Goal: Task Accomplishment & Management: Complete application form

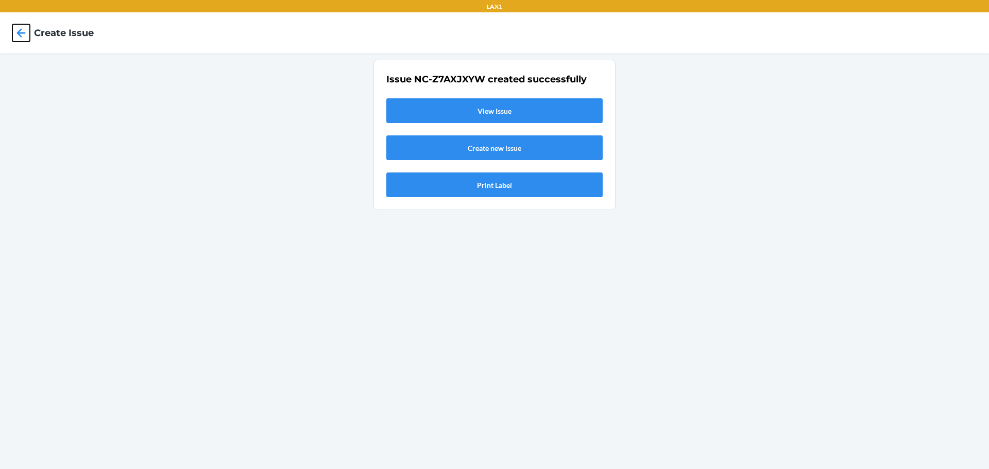
click at [19, 34] on icon at bounding box center [21, 32] width 9 height 9
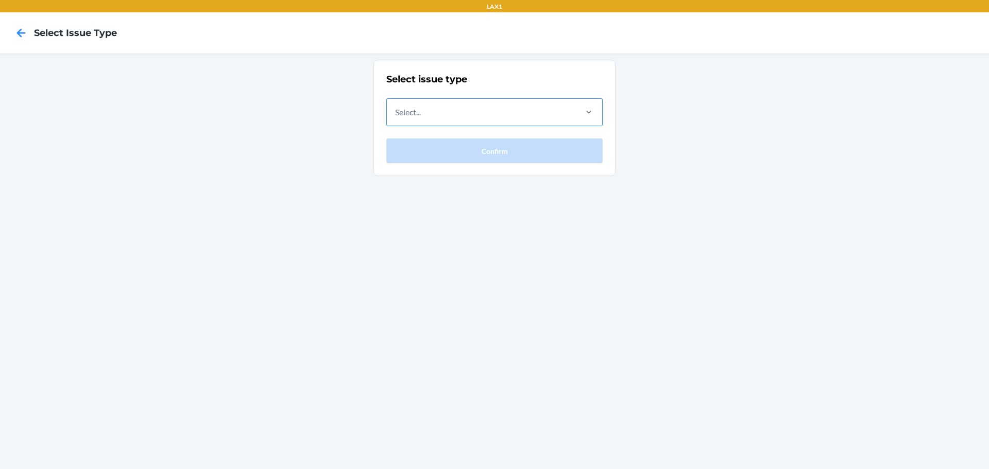
click at [541, 114] on div "Select..." at bounding box center [481, 112] width 189 height 27
click at [396, 114] on input "Select..." at bounding box center [395, 112] width 1 height 12
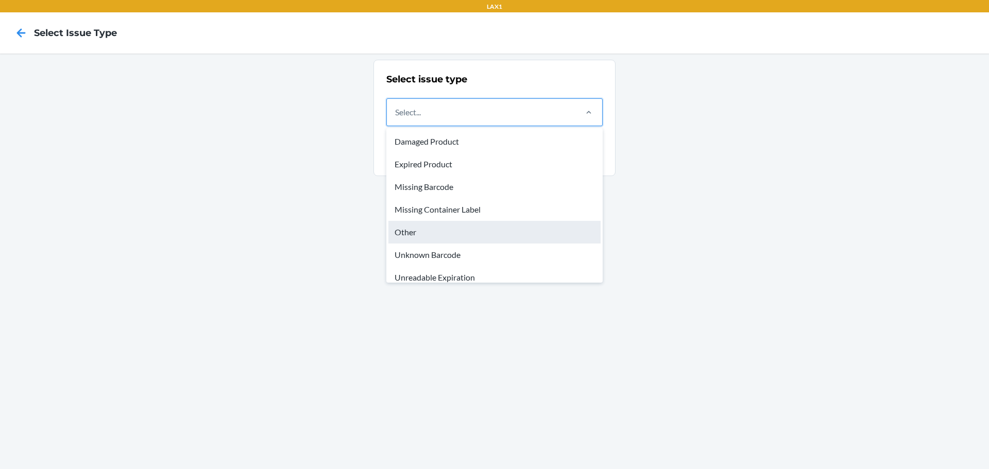
click at [414, 238] on div "Other" at bounding box center [494, 232] width 212 height 23
click at [396, 119] on input "option Other focused, 5 of 8. 8 results available. Use Up and Down to choose op…" at bounding box center [395, 112] width 1 height 12
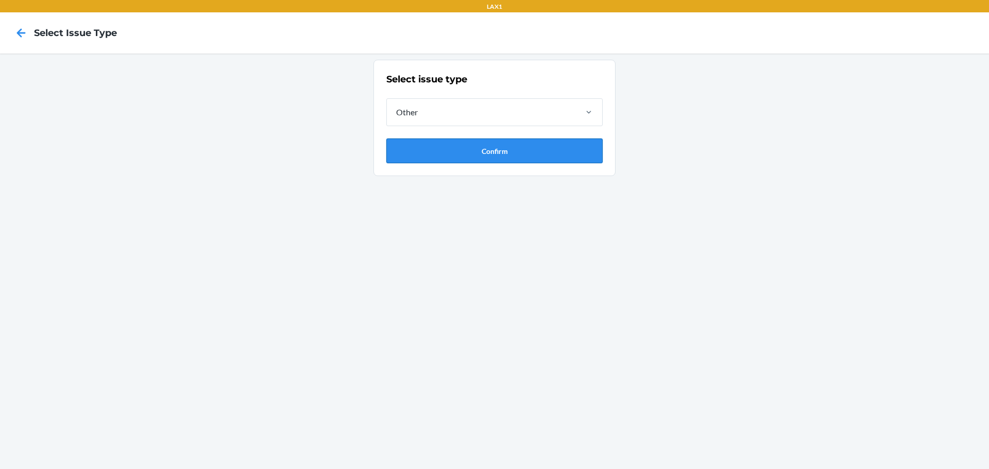
click at [482, 154] on button "Confirm" at bounding box center [494, 151] width 216 height 25
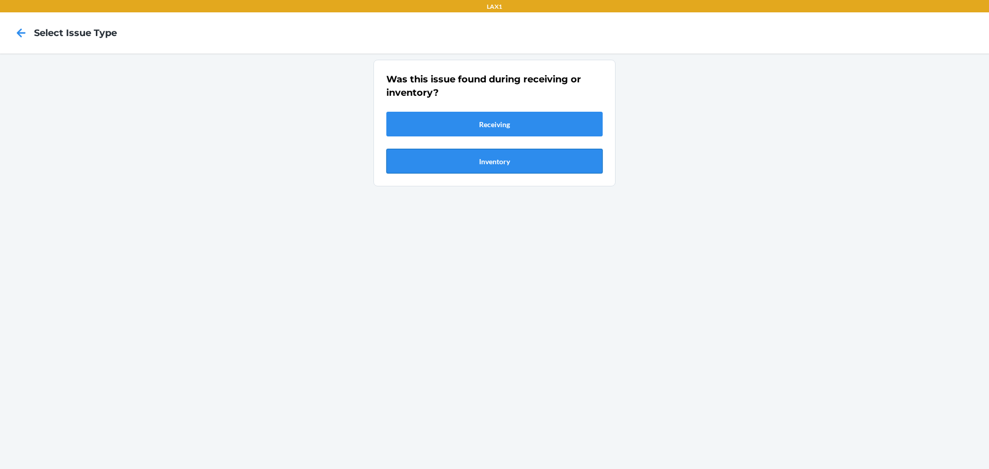
click at [478, 165] on button "Inventory" at bounding box center [494, 161] width 216 height 25
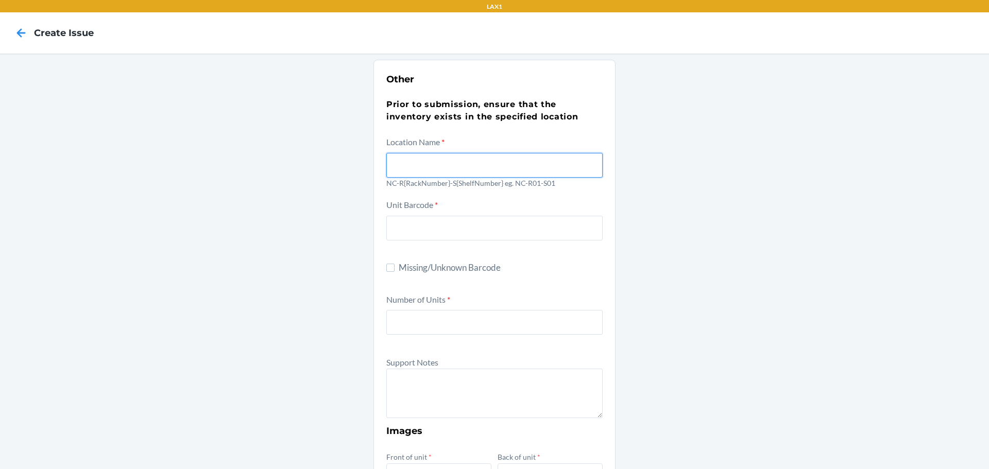
click at [423, 164] on input "text" at bounding box center [494, 165] width 216 height 25
type input "NC-R01-S02"
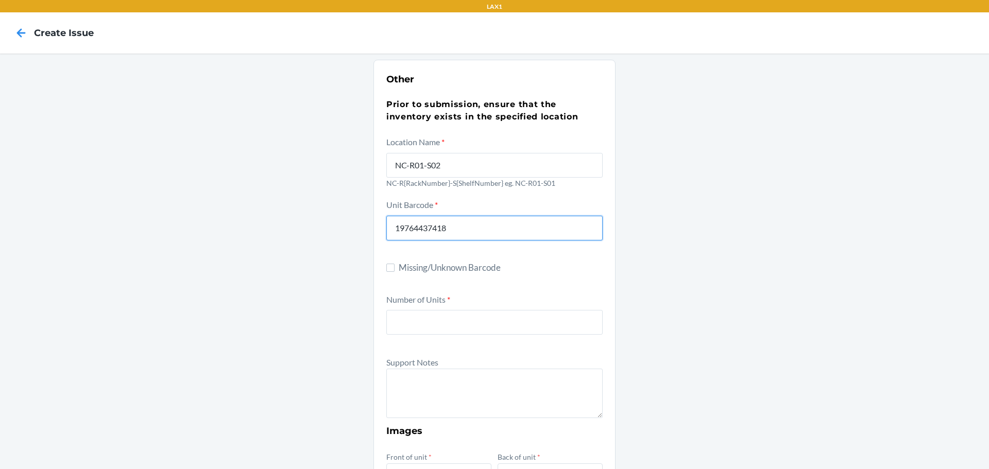
type input "197644374182"
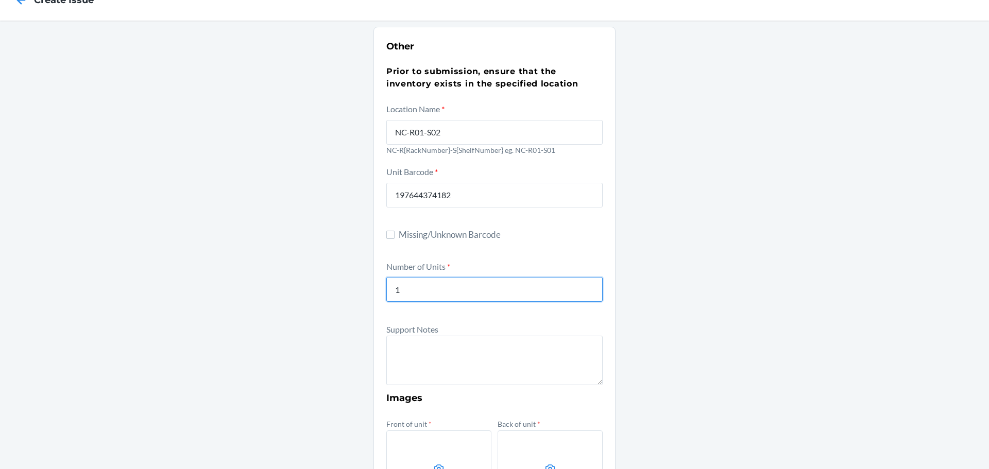
scroll to position [52, 0]
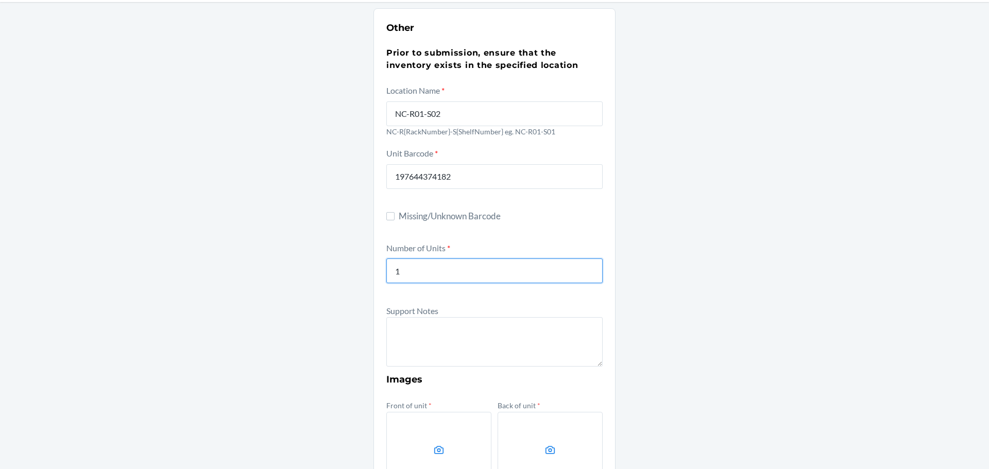
type input "1"
click at [412, 345] on textarea at bounding box center [494, 341] width 216 height 49
type textarea "The unit is missing the cap"
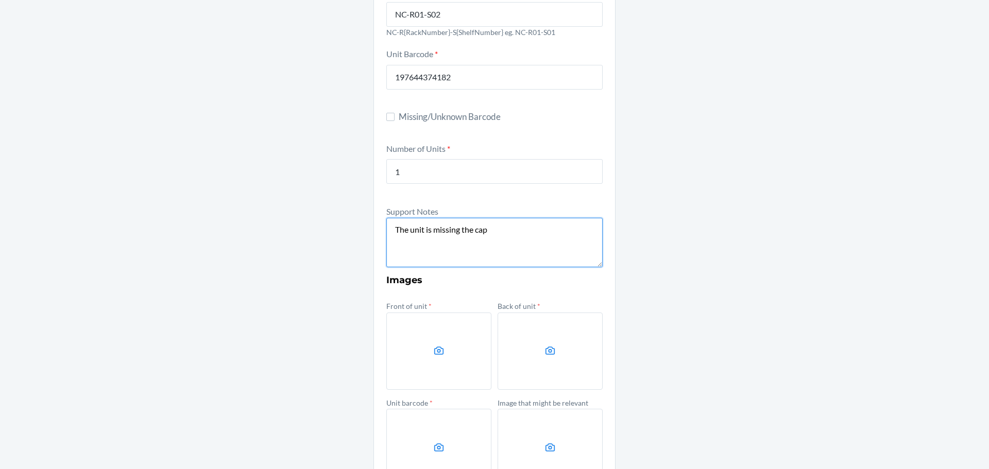
scroll to position [155, 0]
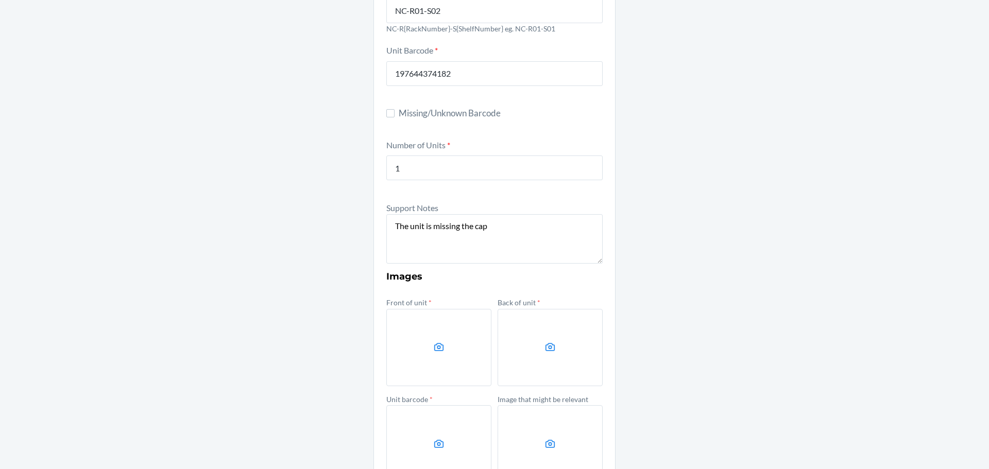
click at [435, 354] on label at bounding box center [438, 347] width 105 height 77
click at [0, 0] on input "file" at bounding box center [0, 0] width 0 height 0
click at [517, 341] on label at bounding box center [550, 347] width 105 height 77
click at [0, 0] on input "file" at bounding box center [0, 0] width 0 height 0
click at [434, 348] on icon at bounding box center [439, 347] width 10 height 8
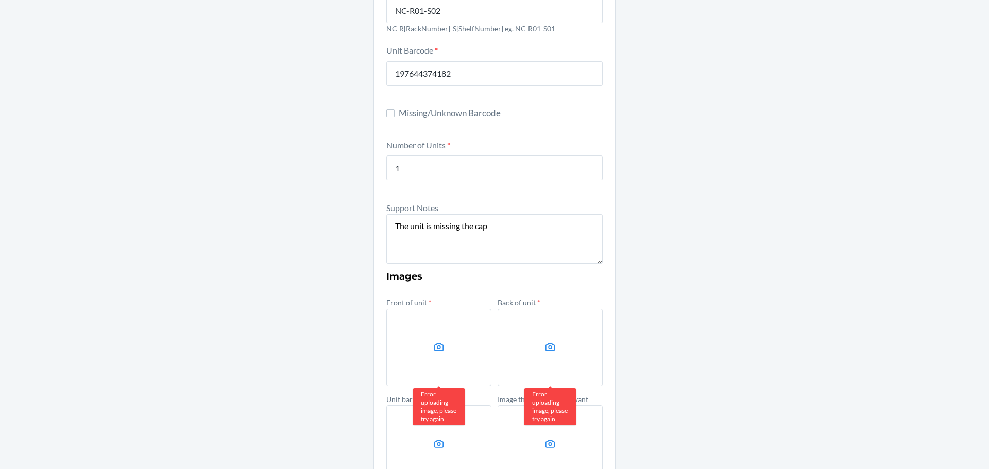
click at [0, 0] on input "file" at bounding box center [0, 0] width 0 height 0
click at [436, 344] on icon at bounding box center [439, 347] width 10 height 8
click at [0, 0] on input "file" at bounding box center [0, 0] width 0 height 0
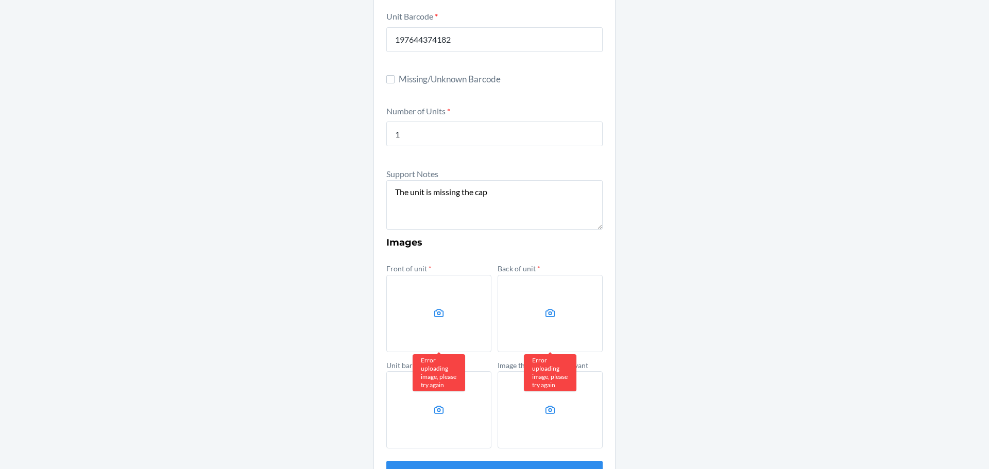
scroll to position [224, 0]
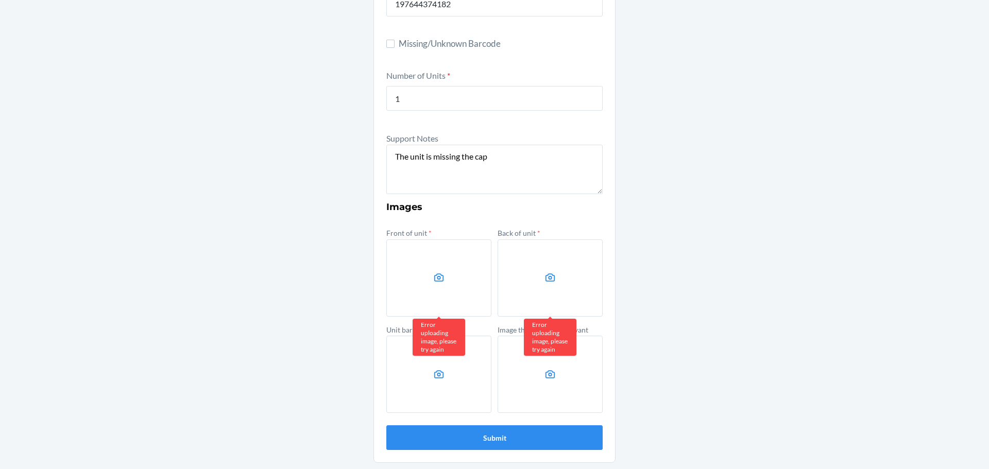
click at [439, 278] on icon at bounding box center [439, 278] width 12 height 12
click at [0, 0] on input "file" at bounding box center [0, 0] width 0 height 0
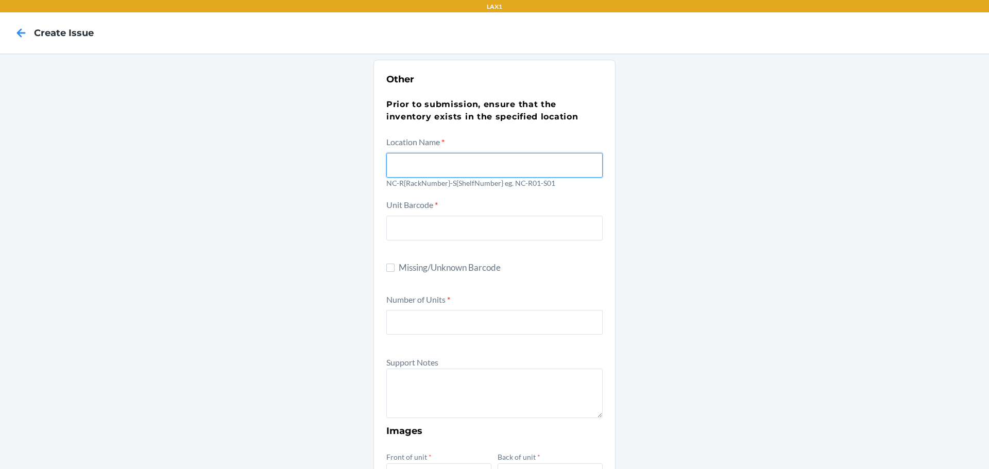
click at [407, 171] on input "text" at bounding box center [494, 165] width 216 height 25
type input "NC-R01-S02"
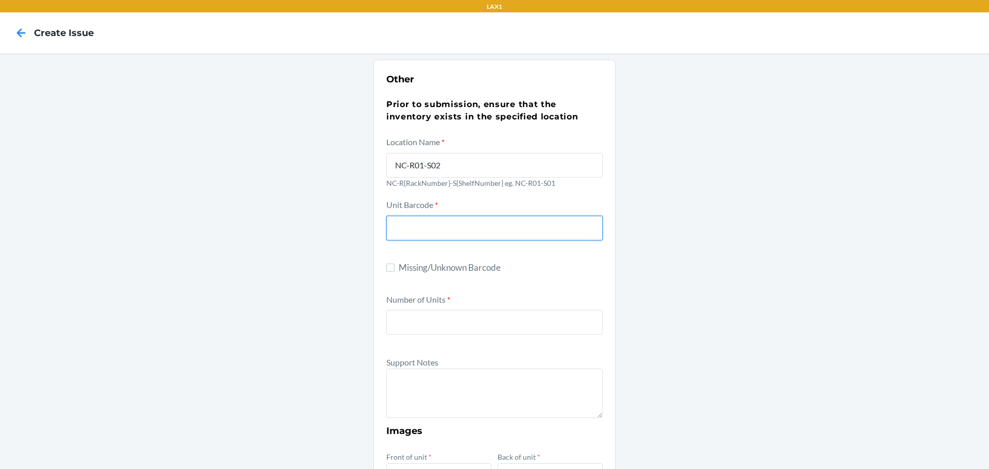
click at [408, 230] on input "text" at bounding box center [494, 228] width 216 height 25
type input "197644374182"
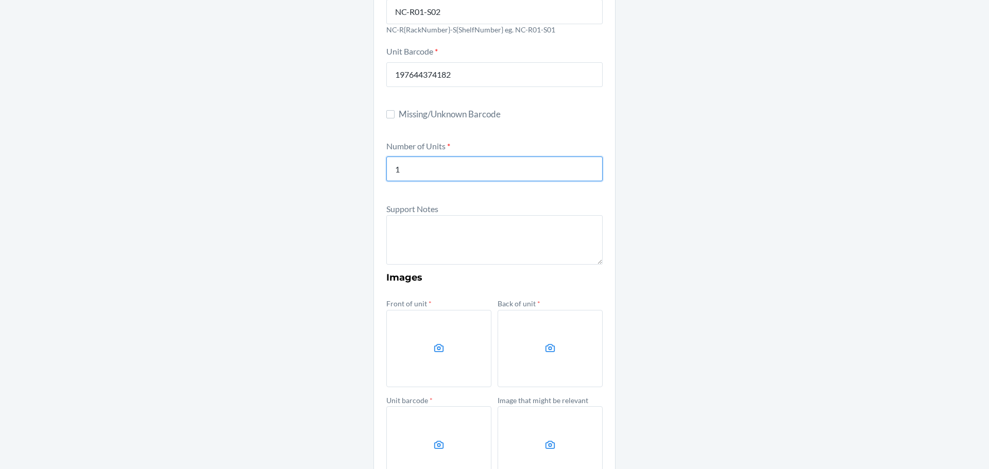
scroll to position [155, 0]
type input "1"
click at [434, 348] on icon at bounding box center [439, 347] width 10 height 8
click at [0, 0] on input "file" at bounding box center [0, 0] width 0 height 0
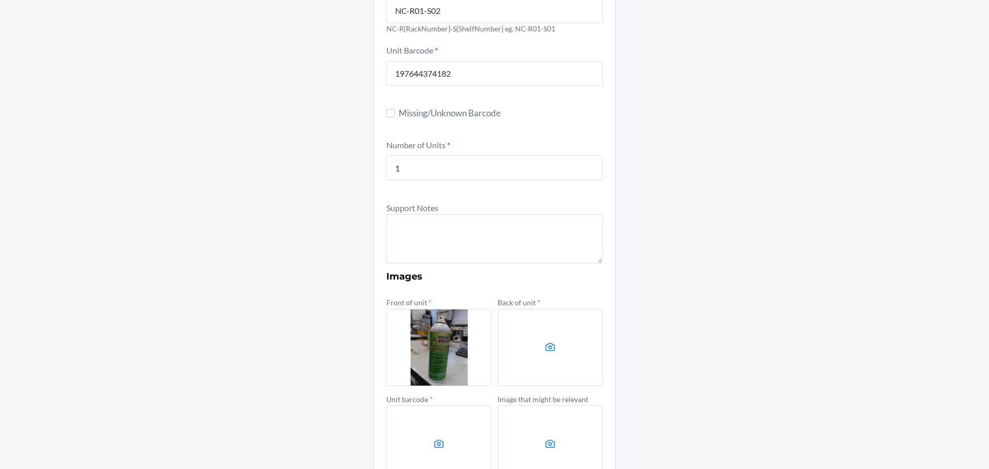
click at [545, 352] on icon at bounding box center [551, 348] width 12 height 12
click at [0, 0] on input "file" at bounding box center [0, 0] width 0 height 0
click at [434, 436] on label at bounding box center [438, 443] width 105 height 77
click at [0, 0] on input "file" at bounding box center [0, 0] width 0 height 0
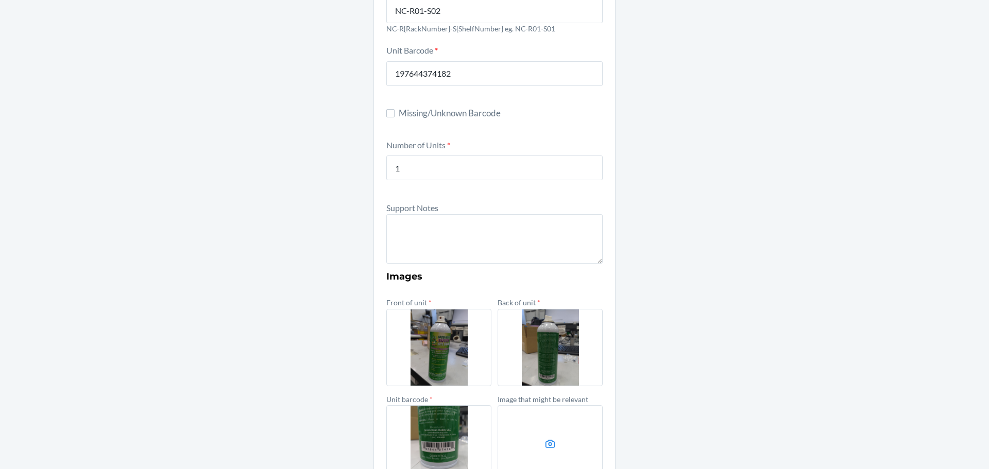
click at [537, 438] on label at bounding box center [550, 443] width 105 height 77
click at [0, 0] on input "file" at bounding box center [0, 0] width 0 height 0
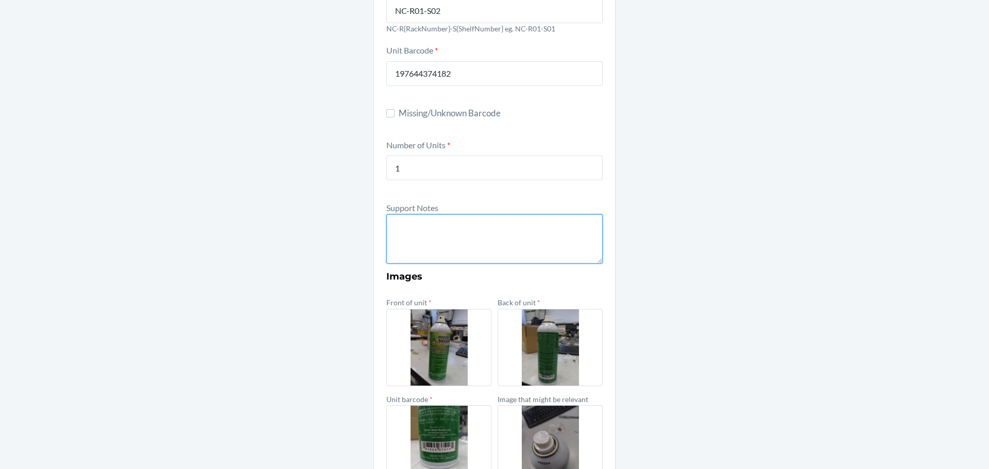
click at [417, 239] on textarea at bounding box center [494, 238] width 216 height 49
click at [441, 226] on textarea "The unit is misssing cap" at bounding box center [494, 238] width 216 height 49
click at [473, 229] on textarea "The unit is missing cap" at bounding box center [494, 238] width 216 height 49
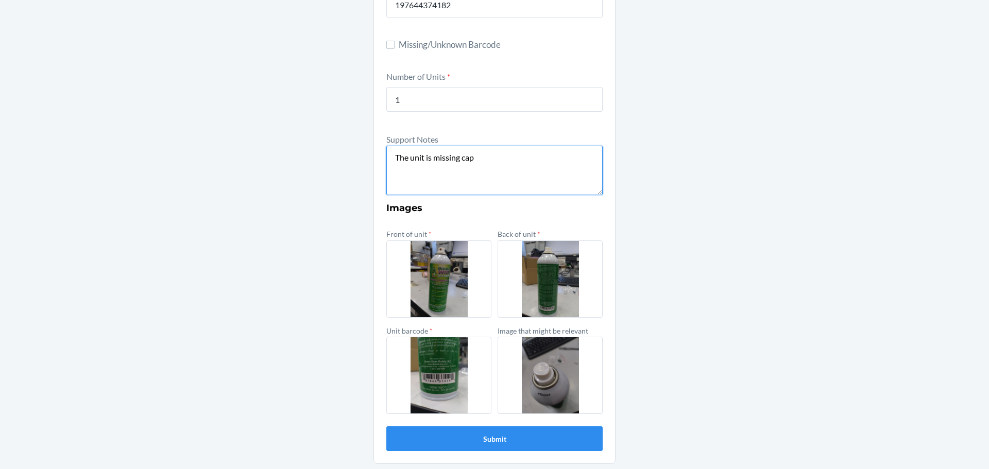
scroll to position [224, 0]
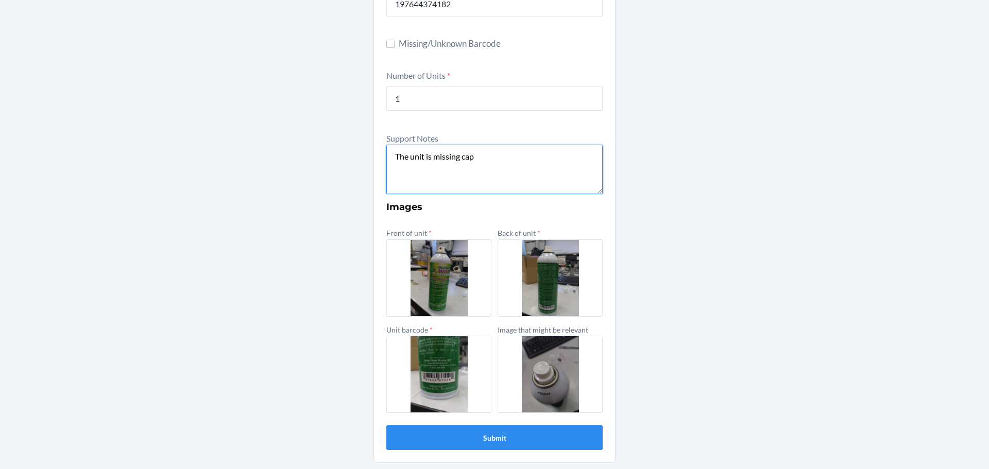
type textarea "The unit is missing cap"
click at [499, 441] on button "Submit" at bounding box center [494, 438] width 216 height 25
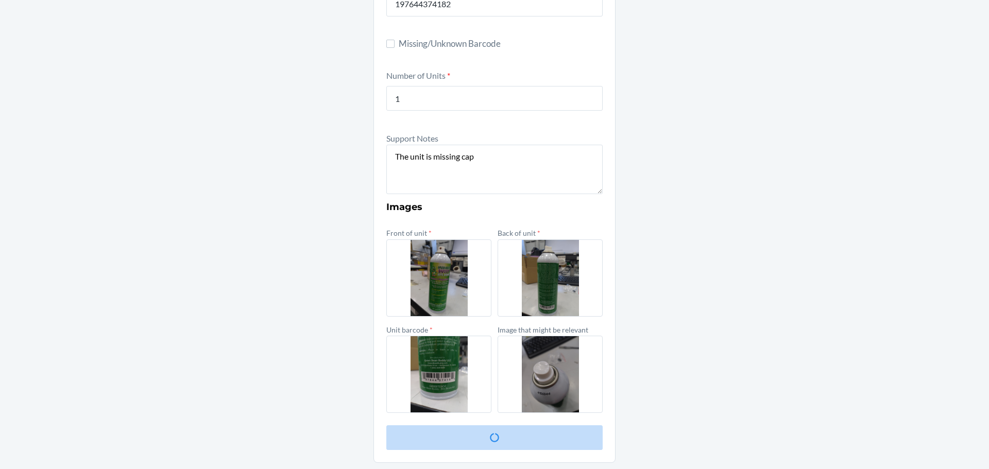
scroll to position [0, 0]
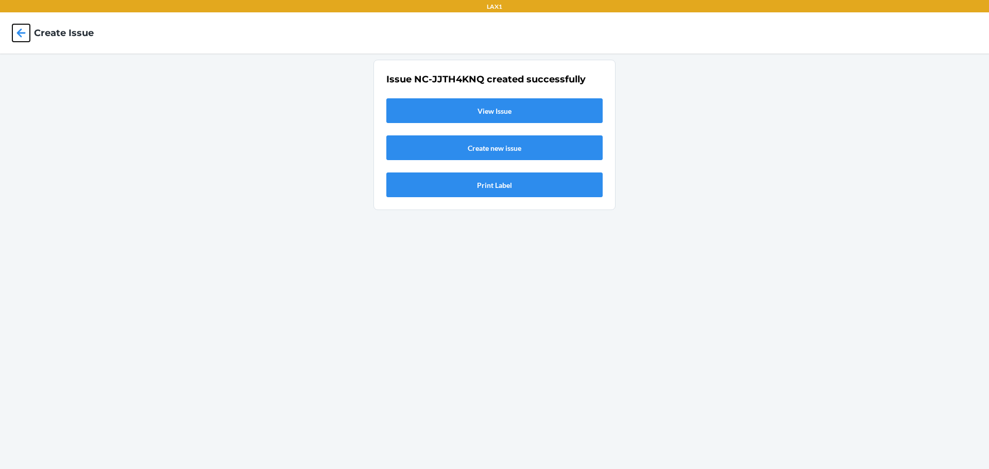
click at [22, 31] on icon at bounding box center [21, 33] width 18 height 18
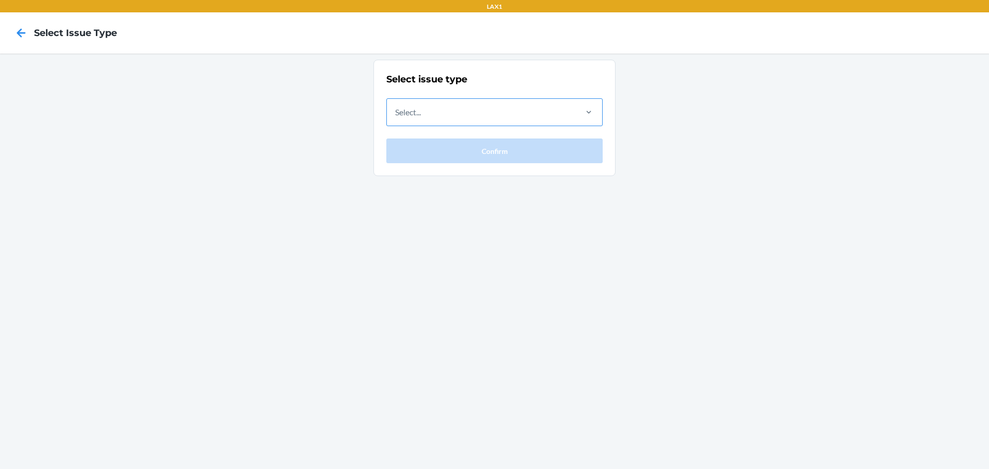
click at [424, 109] on div "Select..." at bounding box center [481, 112] width 189 height 27
click at [396, 109] on input "Select..." at bounding box center [395, 112] width 1 height 12
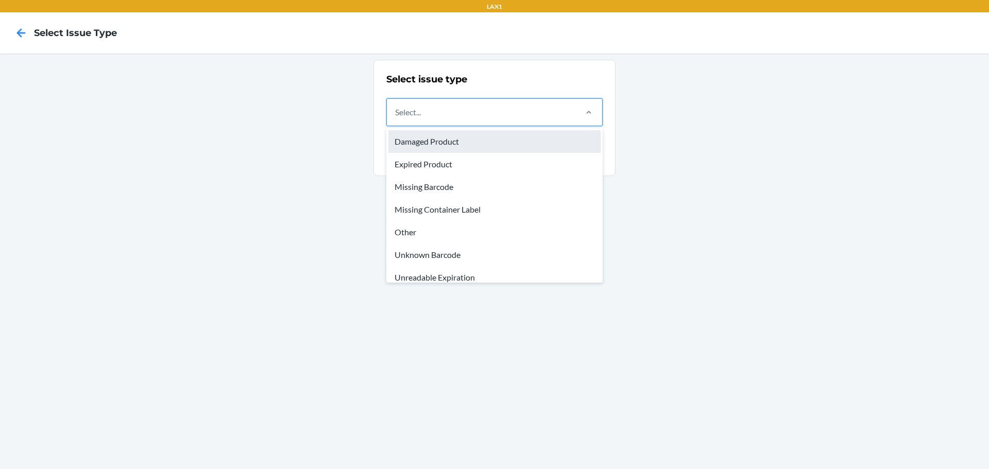
click at [424, 143] on div "Damaged Product" at bounding box center [494, 141] width 212 height 23
click at [396, 119] on input "option Damaged Product focused, 1 of 8. 8 results available. Use Up and Down to…" at bounding box center [395, 112] width 1 height 12
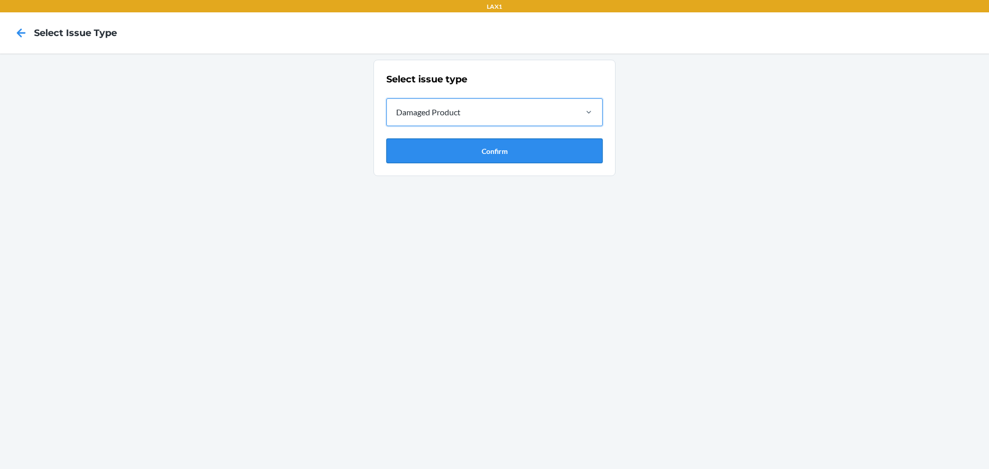
click at [481, 158] on button "Confirm" at bounding box center [494, 151] width 216 height 25
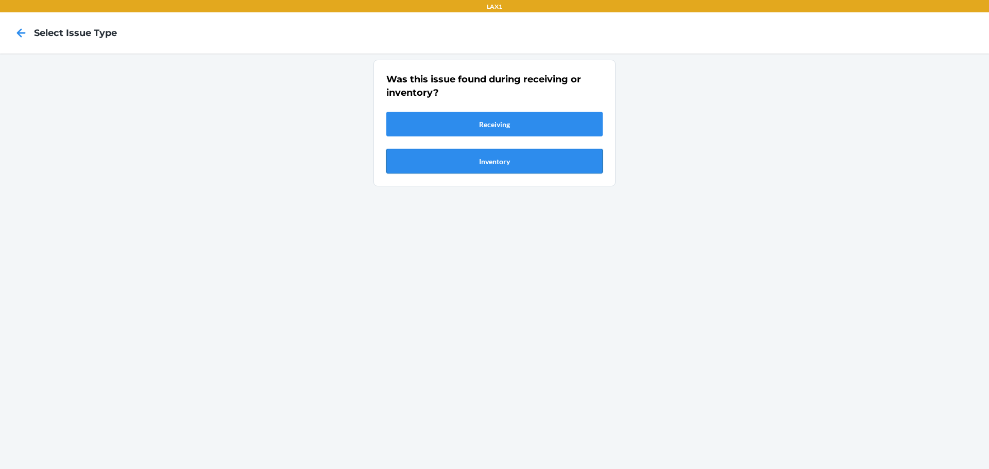
click at [485, 158] on button "Inventory" at bounding box center [494, 161] width 216 height 25
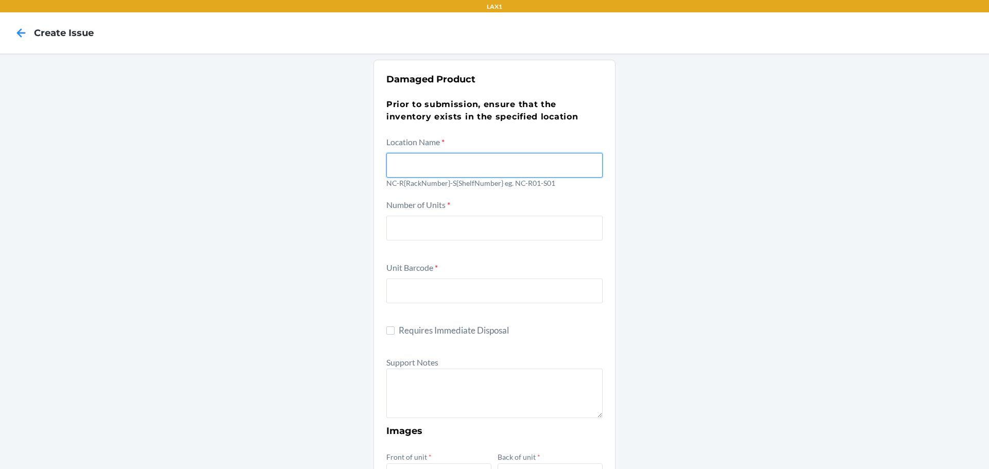
click at [437, 170] on input "text" at bounding box center [494, 165] width 216 height 25
type input "NC-R01-S02"
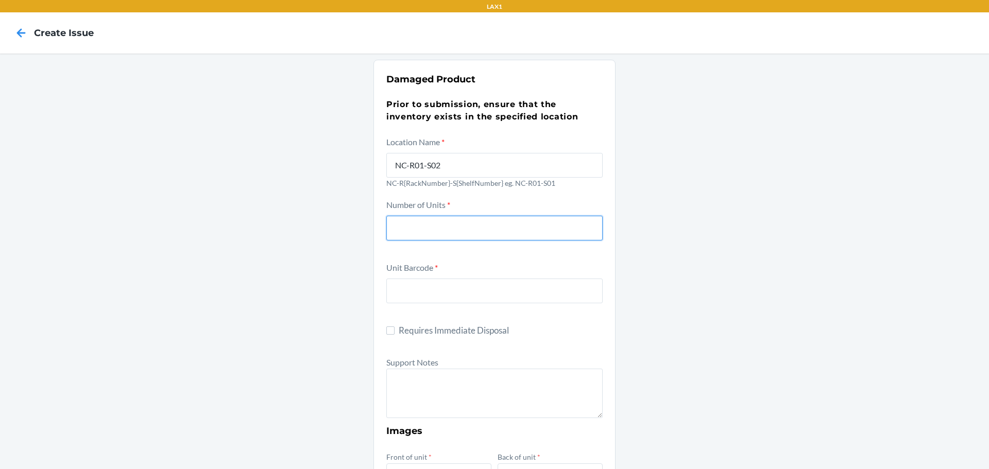
click at [422, 230] on input "number" at bounding box center [494, 228] width 216 height 25
type input "1"
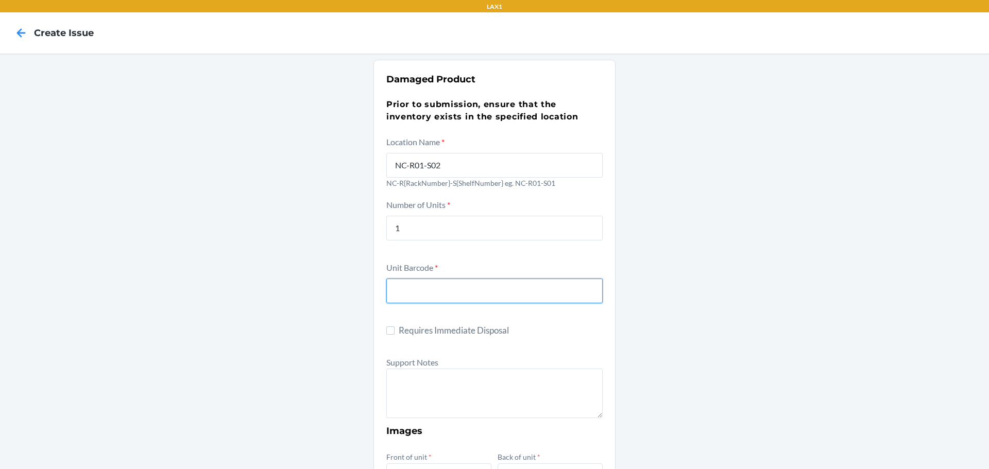
click at [424, 288] on input "text" at bounding box center [494, 291] width 216 height 25
type input "4779051870950"
click at [476, 292] on input "4779051870950" at bounding box center [494, 291] width 216 height 25
click at [407, 390] on textarea at bounding box center [494, 393] width 216 height 49
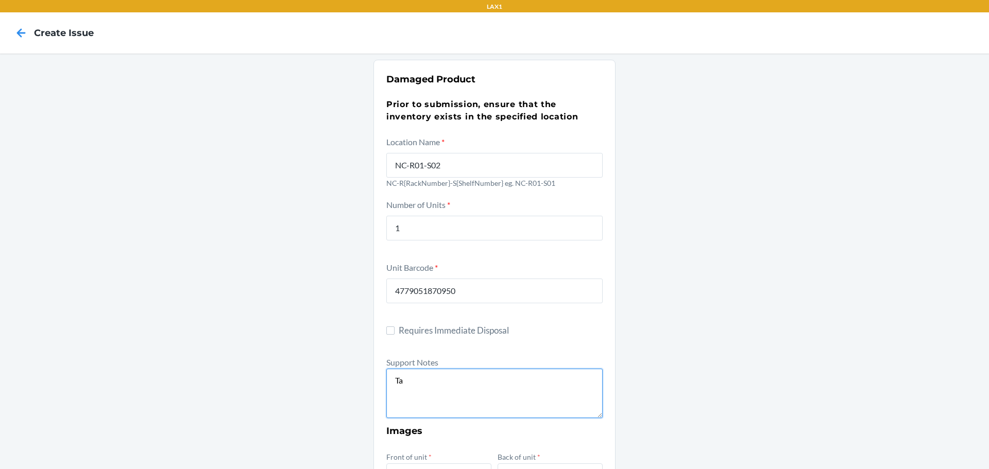
type textarea "T"
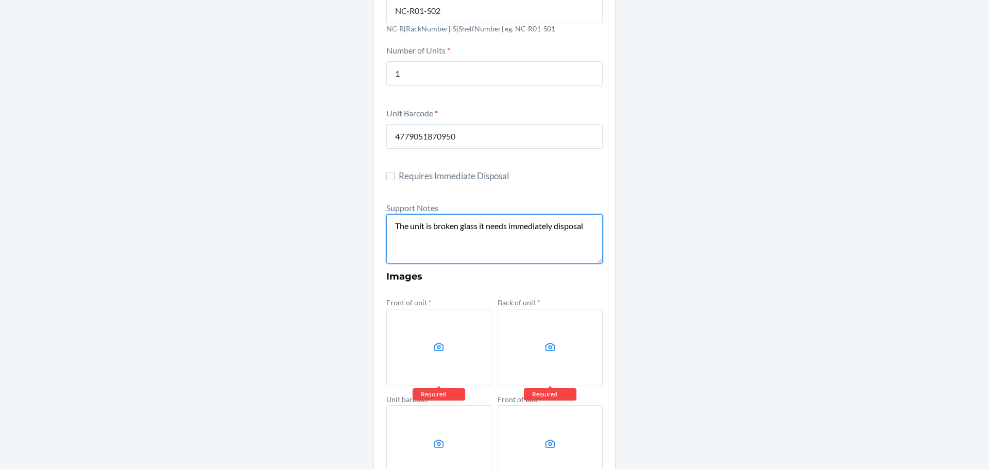
scroll to position [206, 0]
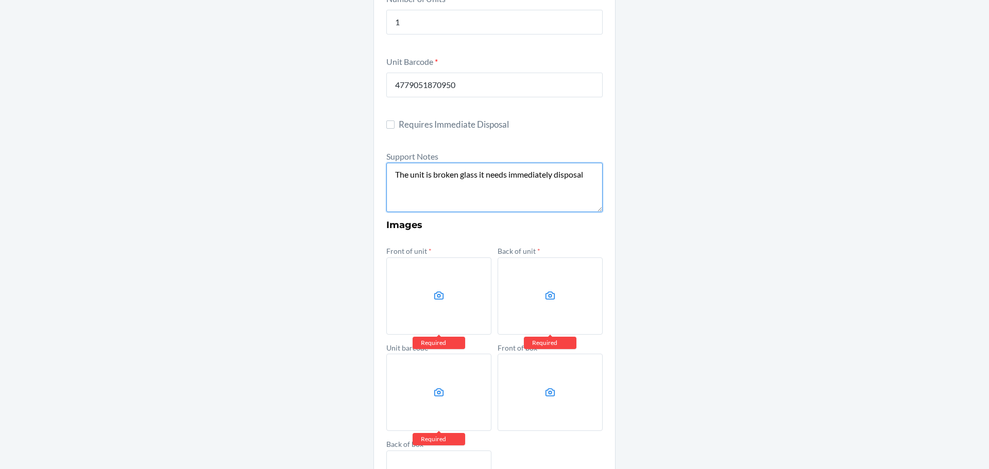
type textarea "The unit is broken glass it needs immediately disposal"
click at [433, 298] on icon at bounding box center [439, 296] width 12 height 12
click at [0, 0] on input "file" at bounding box center [0, 0] width 0 height 0
click at [547, 302] on label at bounding box center [550, 296] width 105 height 77
click at [0, 0] on input "file" at bounding box center [0, 0] width 0 height 0
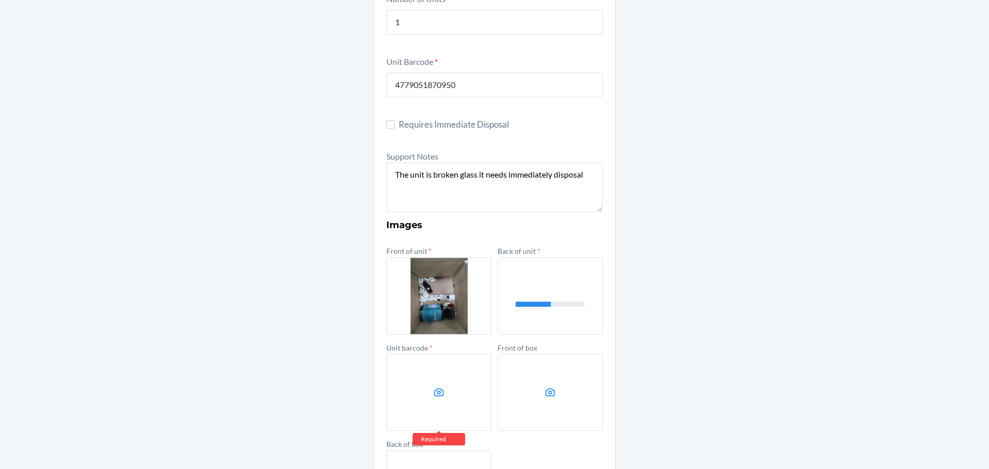
click at [440, 409] on label at bounding box center [438, 392] width 105 height 77
click at [0, 0] on input "file" at bounding box center [0, 0] width 0 height 0
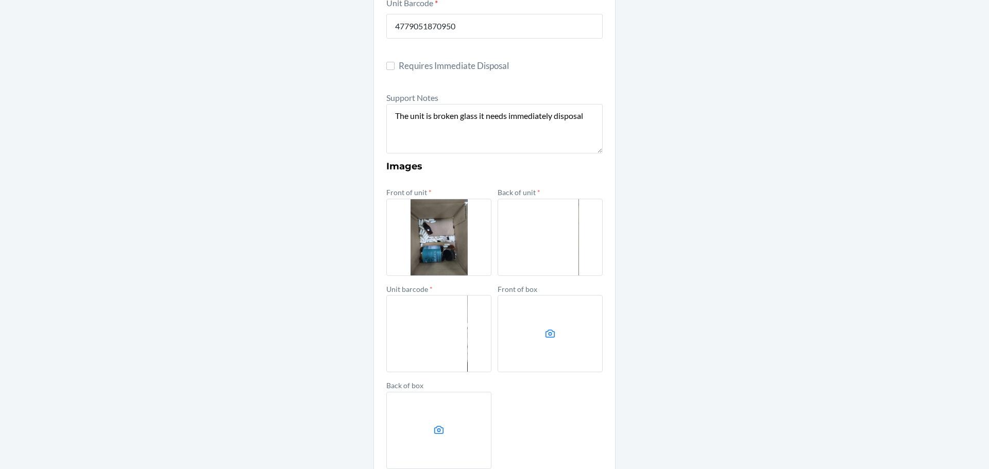
scroll to position [321, 0]
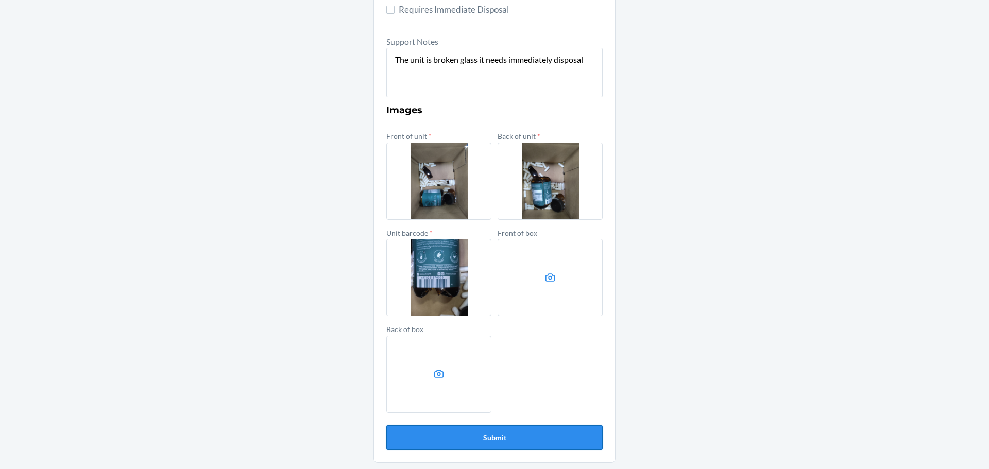
click at [484, 433] on button "Submit" at bounding box center [494, 438] width 216 height 25
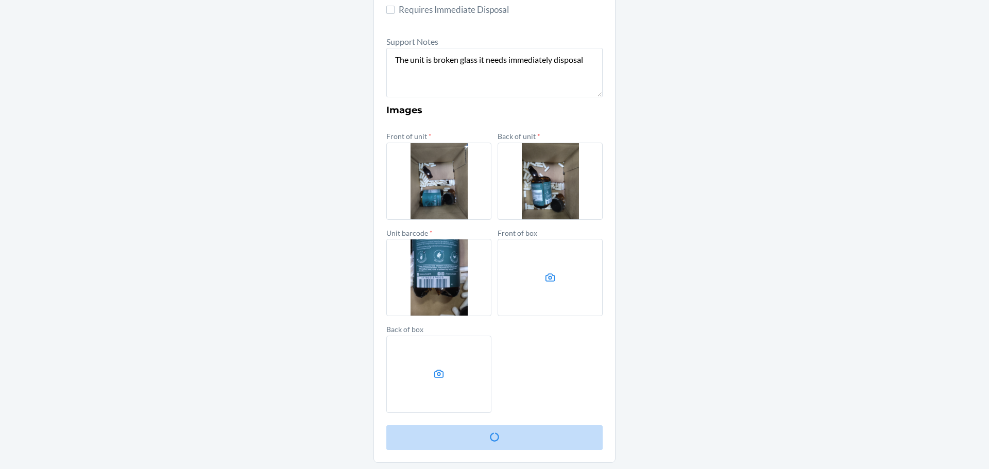
scroll to position [0, 0]
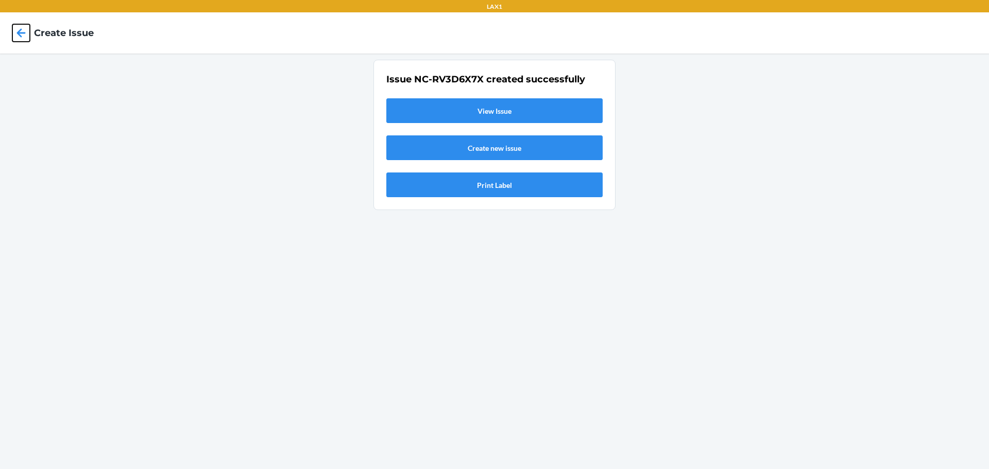
click at [17, 31] on icon at bounding box center [21, 33] width 18 height 18
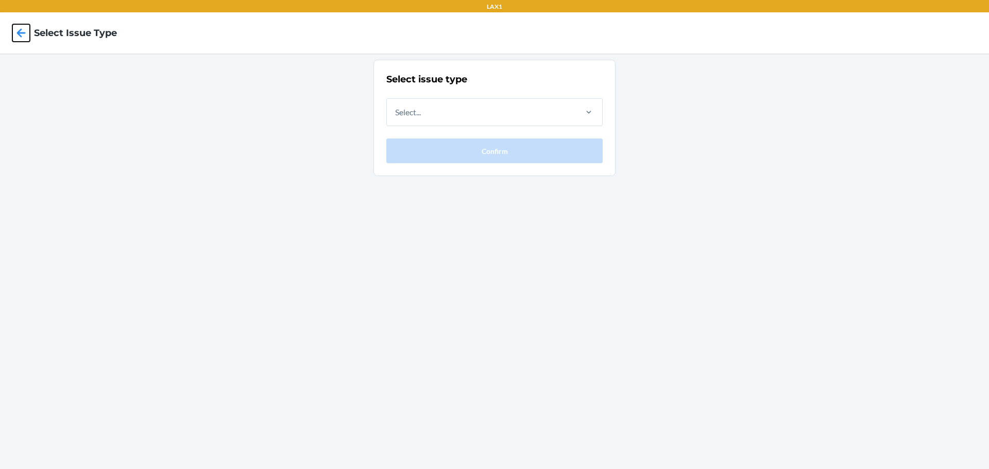
click at [17, 31] on icon at bounding box center [21, 33] width 18 height 18
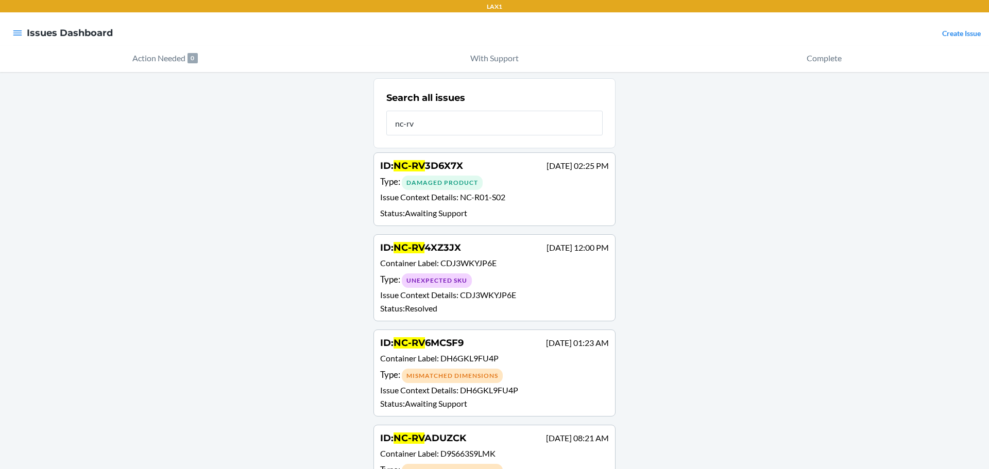
type input "nc-rv"
